Goal: Task Accomplishment & Management: Complete application form

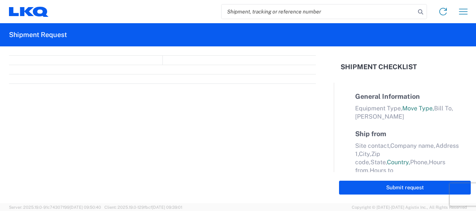
select select "FULL"
select select "LBS"
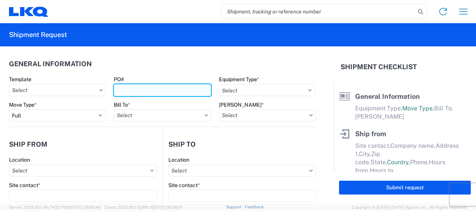
click at [148, 87] on input "PO#" at bounding box center [162, 90] width 97 height 12
type input "mix trans( GLOBAL)"
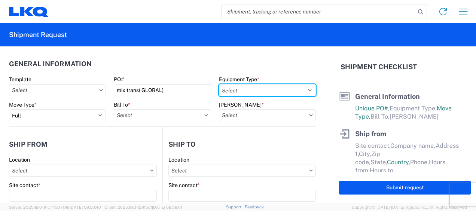
select select "STDV"
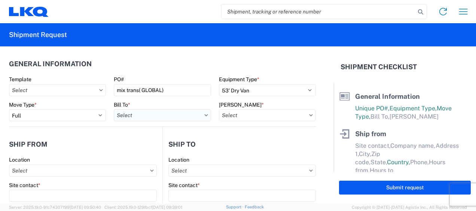
click at [184, 117] on input "text" at bounding box center [162, 115] width 97 height 12
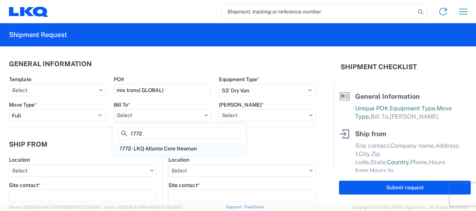
type input "1772"
click at [174, 147] on div "1772 - LKQ Atlanta Core Newnan" at bounding box center [179, 149] width 131 height 12
type input "1772 - LKQ Atlanta Core Newnan"
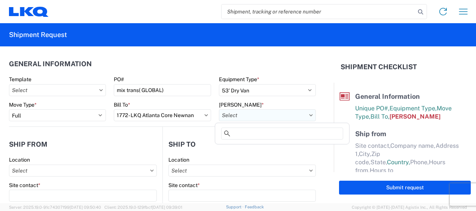
click at [271, 119] on input "text" at bounding box center [267, 115] width 97 height 12
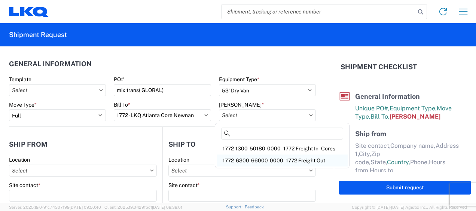
click at [263, 161] on div "1772-6300-66000-0000 - 1772 Freight Out" at bounding box center [282, 160] width 131 height 12
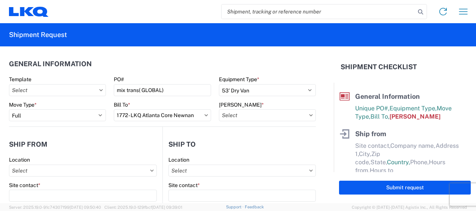
type input "1772-6300-66000-0000 - 1772 Freight Out"
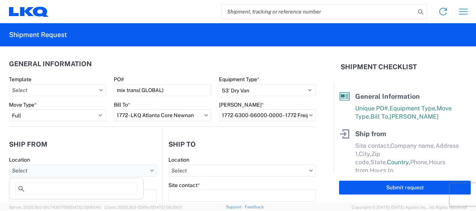
click at [115, 172] on input "text" at bounding box center [83, 171] width 148 height 12
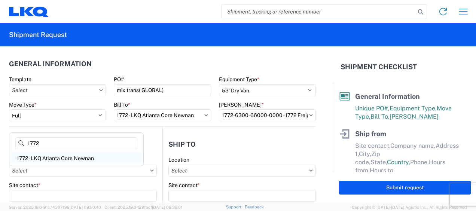
type input "1772"
click at [107, 161] on div "1772 - LKQ Atlanta Core Newnan" at bounding box center [76, 158] width 131 height 12
type input "1772 - LKQ Atlanta Core Newnan"
type input "LKQ Corporation"
type input "[STREET_ADDRESS]"
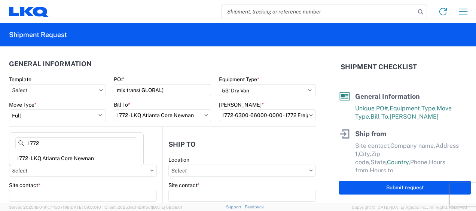
type input "Newnan"
type input "30265"
select select "GA"
select select "US"
type input "[PHONE_NUMBER]"
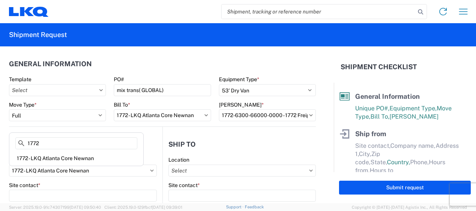
type input "06:00"
type input "14:30"
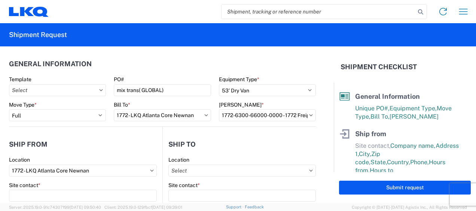
scroll to position [37, 0]
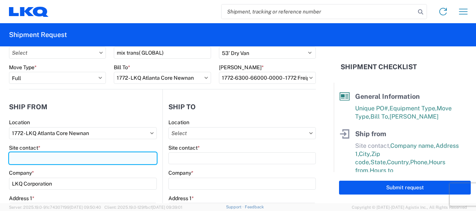
click at [136, 156] on input "Site contact *" at bounding box center [83, 158] width 148 height 12
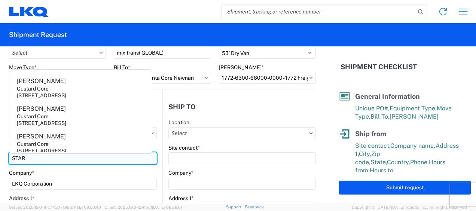
type input "STAR"
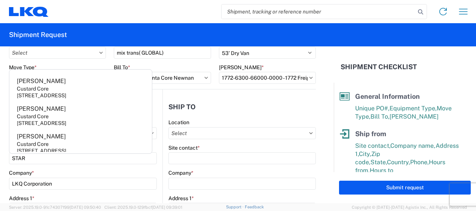
click at [266, 111] on header "Ship to" at bounding box center [239, 106] width 153 height 17
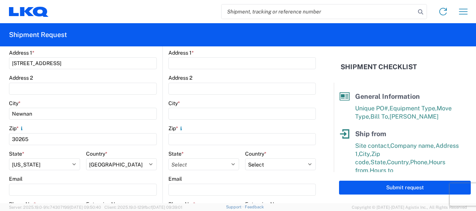
scroll to position [262, 0]
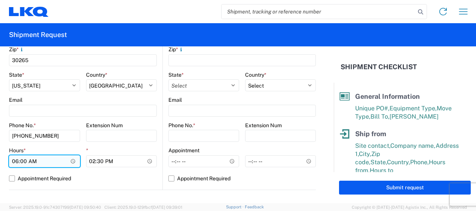
click at [10, 161] on input "06:00" at bounding box center [44, 161] width 71 height 12
type input "07:00"
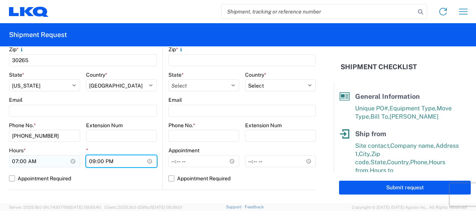
type input "09:00"
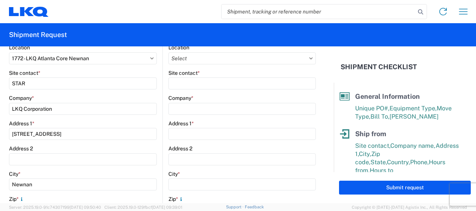
scroll to position [75, 0]
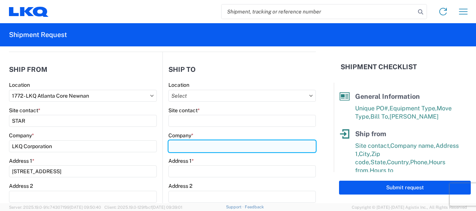
click at [202, 143] on input "Company *" at bounding box center [241, 146] width 147 height 12
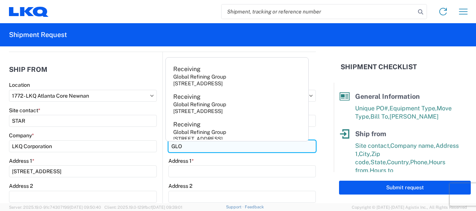
type input "GLOBAL TRANSMISSIONS"
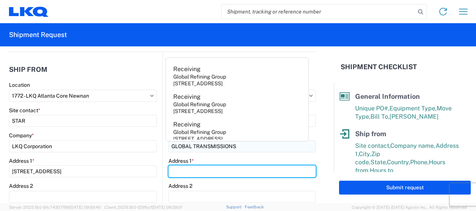
type input "[STREET_ADDRESS]"
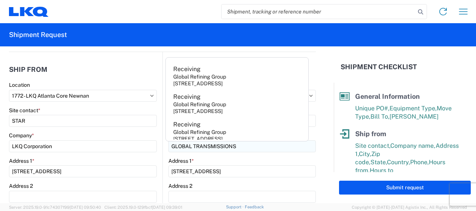
type input "[GEOGRAPHIC_DATA]"
type input "63501"
select select "MO"
type input "[EMAIL_ADDRESS][DOMAIN_NAME]"
type input "6786759291"
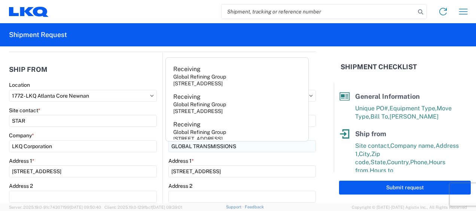
type input "[PERSON_NAME]"
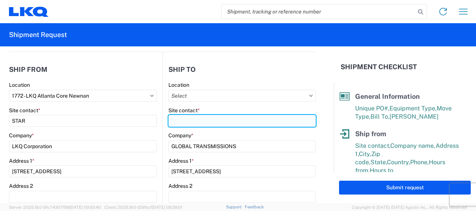
click at [192, 120] on input "Site contact *" at bounding box center [241, 121] width 147 height 12
type input "GLOBAL TRANSMISSIONS"
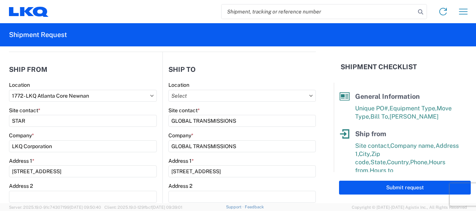
click at [222, 83] on div "Location" at bounding box center [241, 85] width 147 height 7
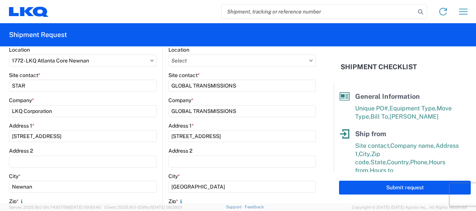
scroll to position [224, 0]
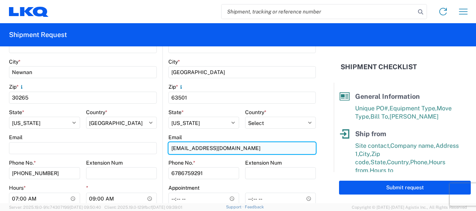
click at [239, 144] on input "[EMAIL_ADDRESS][DOMAIN_NAME]" at bounding box center [241, 148] width 147 height 12
type input "a"
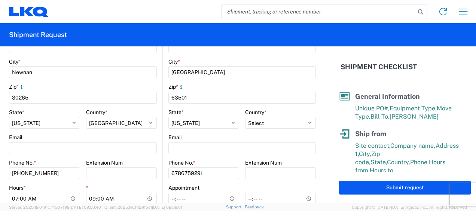
click at [206, 167] on div "Phone No. * [PHONE_NUMBER]" at bounding box center [203, 169] width 71 height 20
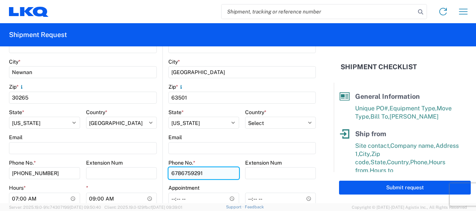
click at [205, 171] on input "6786759291" at bounding box center [203, 173] width 71 height 12
type input "6"
type input "6788549960"
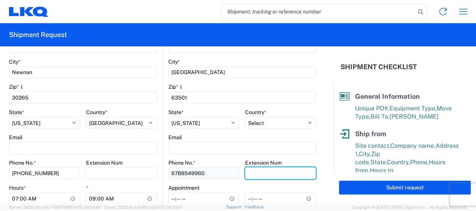
scroll to position [262, 0]
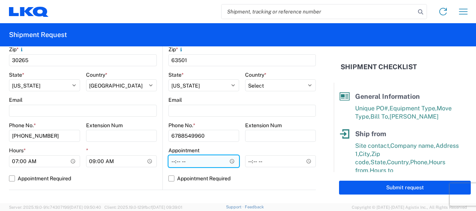
click at [168, 160] on input "Hours *" at bounding box center [203, 161] width 71 height 12
type input "07:00"
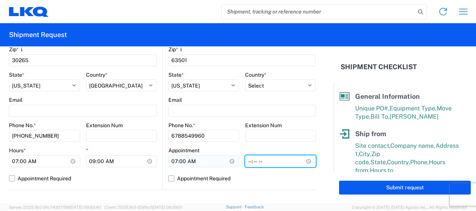
type input "14:00"
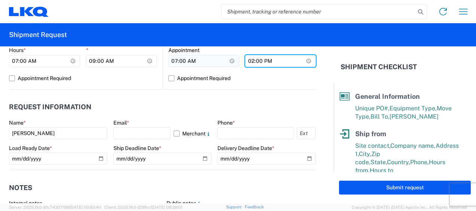
scroll to position [374, 0]
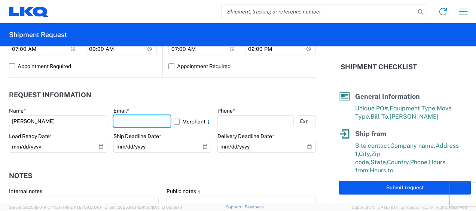
click at [123, 117] on input "text" at bounding box center [142, 121] width 58 height 12
type input "S"
type input "[EMAIL_ADDRESS][DOMAIN_NAME]"
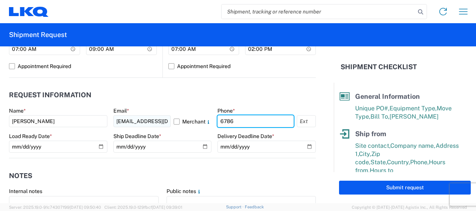
type input "6786759291"
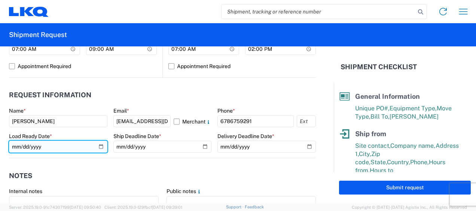
click at [16, 150] on input "date" at bounding box center [58, 147] width 98 height 12
type input "[PHONE_NUMBER]"
click at [31, 146] on input "date" at bounding box center [58, 147] width 98 height 12
type input "[DATE]"
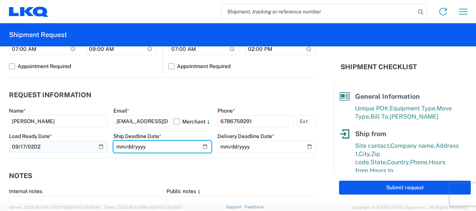
type input "[PHONE_NUMBER]"
click at [150, 150] on input "date" at bounding box center [162, 147] width 98 height 12
click at [139, 149] on input "date" at bounding box center [162, 147] width 98 height 12
click at [138, 148] on input "date" at bounding box center [162, 147] width 98 height 12
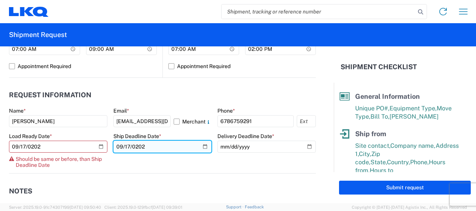
type input "[DATE]"
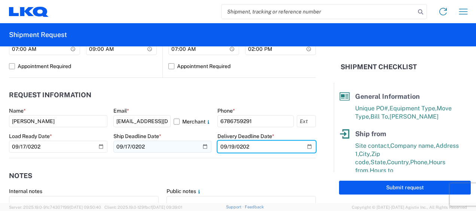
type input "[DATE]"
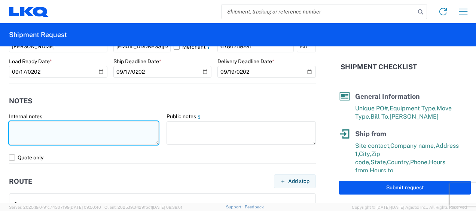
click at [89, 132] on textarea at bounding box center [84, 133] width 150 height 24
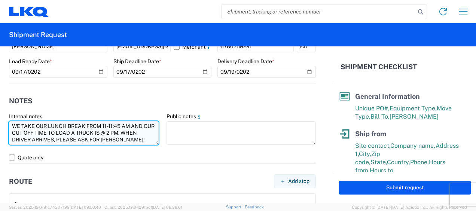
type textarea "WE TAKE OUR LUNCH BREAK FROM 11-11:45 AM AND OUR CUT OFF TIME TO LOAD A TRUCK I…"
drag, startPoint x: 14, startPoint y: 125, endPoint x: 149, endPoint y: 142, distance: 136.5
click at [149, 142] on textarea "WE TAKE OUR LUNCH BREAK FROM 11-11:45 AM AND OUR CUT OFF TIME TO LOAD A TRUCK I…" at bounding box center [84, 133] width 150 height 24
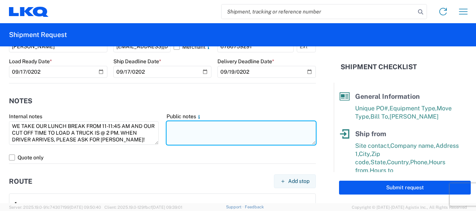
click at [192, 132] on textarea at bounding box center [241, 133] width 150 height 24
paste textarea "WE TAKE OUR LUNCH BREAK FROM 11-11:45 AM AND OUR CUT OFF TIME TO LOAD A TRUCK I…"
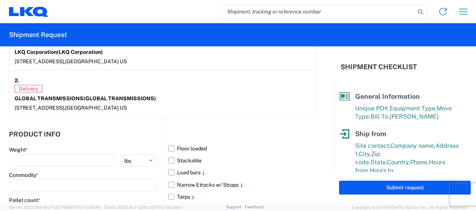
scroll to position [636, 0]
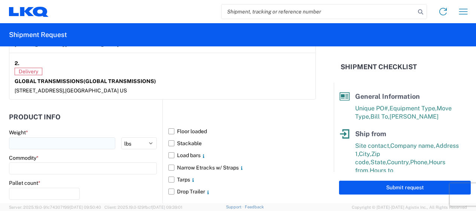
type textarea "WE TAKE OUR LUNCH BREAK FROM 11-11:45 AM AND OUR CUT OFF TIME TO LOAD A TRUCK I…"
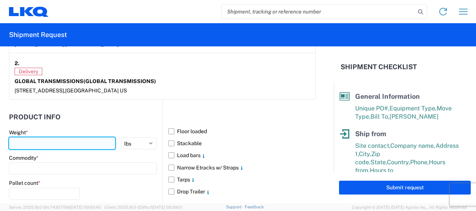
click at [54, 143] on input "number" at bounding box center [62, 143] width 106 height 12
type input "23754"
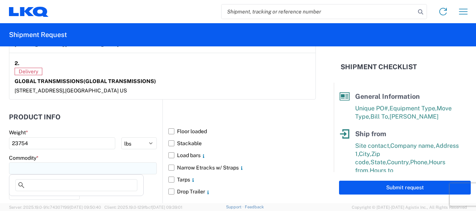
click at [56, 165] on input at bounding box center [83, 168] width 148 height 12
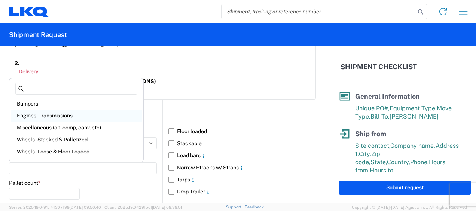
click at [70, 116] on div "Engines, Transmissions" at bounding box center [76, 116] width 131 height 12
type input "Engines, Transmissions"
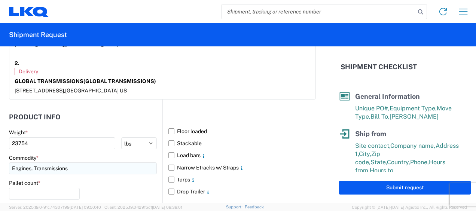
scroll to position [673, 0]
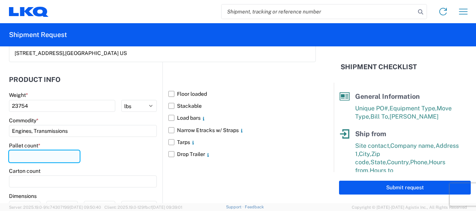
click at [52, 156] on input "number" at bounding box center [44, 156] width 71 height 12
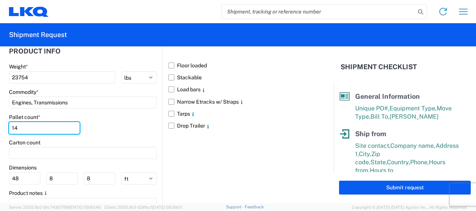
scroll to position [738, 0]
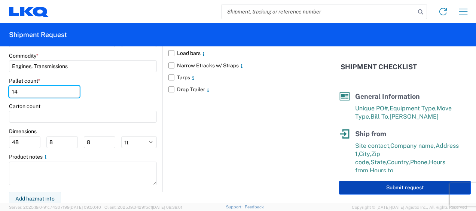
type input "14"
click at [375, 186] on button "Submit request" at bounding box center [405, 188] width 132 height 14
select select "GA"
select select "US"
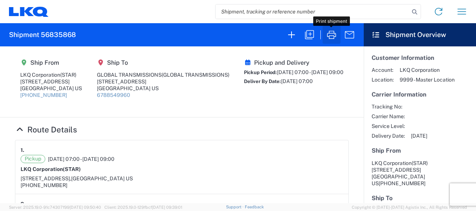
click at [329, 37] on icon "button" at bounding box center [331, 35] width 12 height 12
click at [307, 35] on icon "button" at bounding box center [309, 35] width 12 height 12
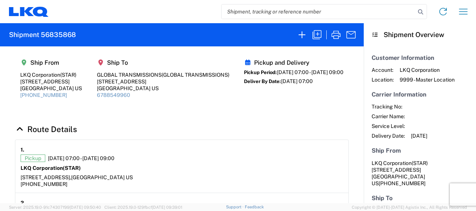
select select "FULL"
select select "US"
select select "LBS"
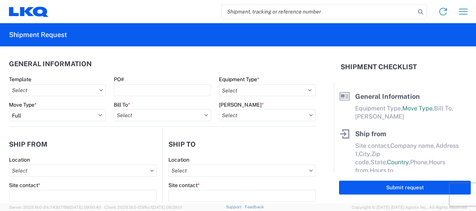
select select "STDV"
type input "STAR"
type input "LKQ Corporation"
type input "[STREET_ADDRESS]"
type input "Newnan"
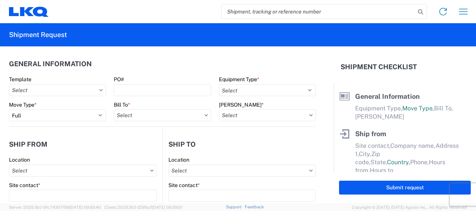
type input "30265"
type input "GLOBAL TRANSMISSIONS"
type input "[STREET_ADDRESS]"
type input "[GEOGRAPHIC_DATA]"
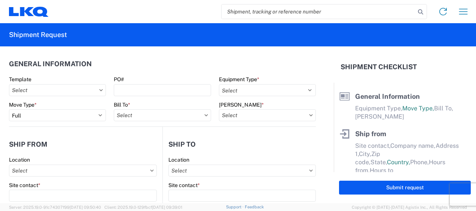
type input "63501"
type input "[PERSON_NAME]"
type input "[EMAIL_ADDRESS][DOMAIN_NAME]"
type input "6786759291"
type input "[DATE]"
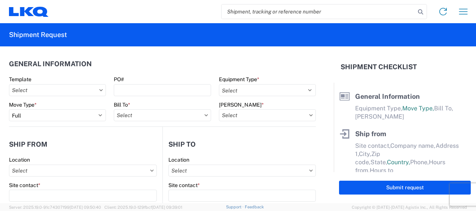
type input "[DATE]"
type textarea "WE TAKE OUR LUNCH BREAK FROM 11-11:45 AM AND OUR CUT OFF TIME TO LOAD A TRUCK I…"
type input "23754"
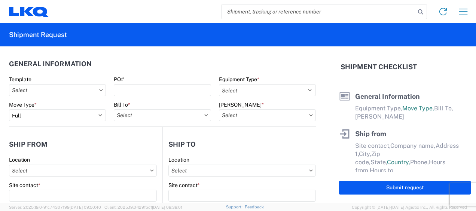
type input "Engines, Transmissions"
type input "14"
type input "0"
select select "US"
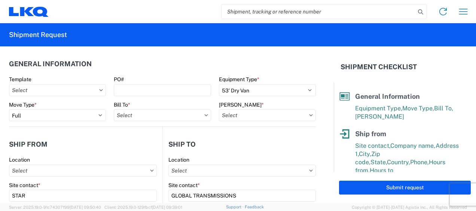
type input "1772 - LKQ Atlanta Core Newnan"
type input "1772-6300-66000-0000 - 1772 Freight Out"
type input "1772 - LKQ Atlanta Core Newnan"
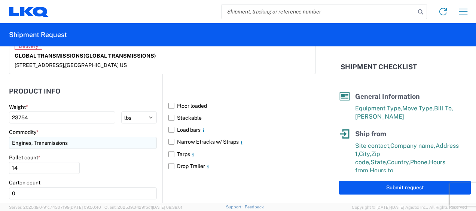
scroll to position [673, 0]
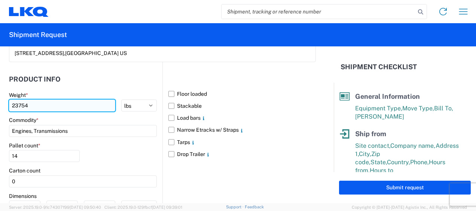
click at [51, 110] on input "23754" at bounding box center [62, 105] width 106 height 12
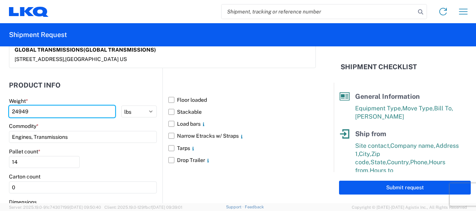
scroll to position [663, 0]
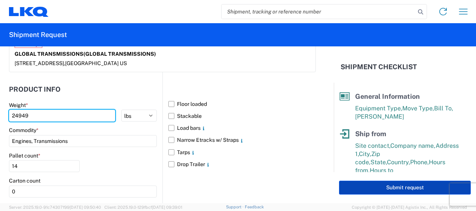
type input "24949"
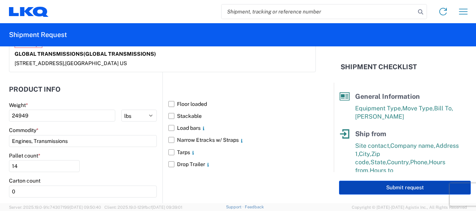
click at [381, 190] on button "Submit request" at bounding box center [405, 188] width 132 height 14
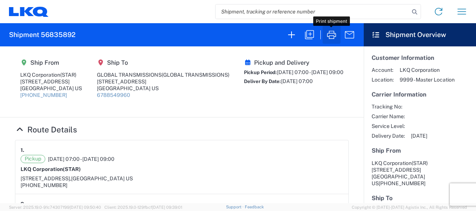
click at [328, 35] on icon "button" at bounding box center [331, 35] width 12 height 12
